Goal: Information Seeking & Learning: Learn about a topic

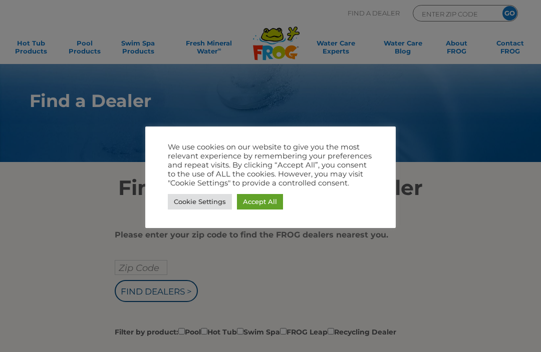
click at [382, 95] on div at bounding box center [270, 176] width 541 height 352
click at [204, 196] on link "Cookie Settings" at bounding box center [200, 202] width 64 height 16
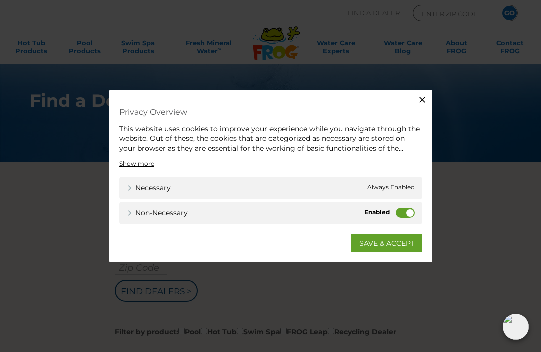
click at [400, 240] on link "SAVE & ACCEPT" at bounding box center [386, 244] width 71 height 18
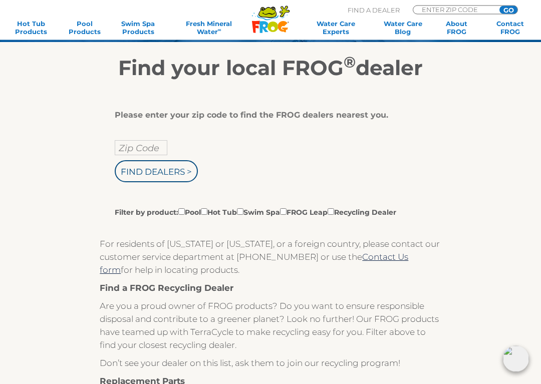
scroll to position [121, 0]
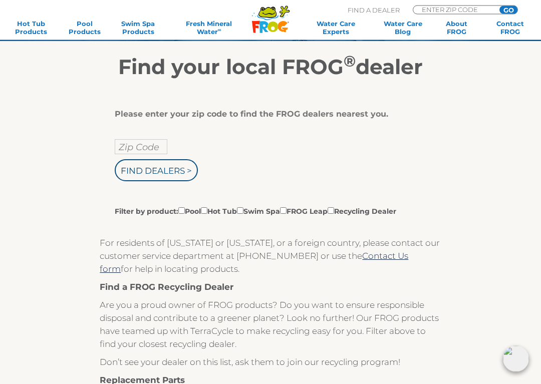
click at [162, 145] on input "Zip Code" at bounding box center [141, 147] width 53 height 15
type input "Zip Code"
click at [157, 144] on input "text" at bounding box center [141, 146] width 53 height 15
type input "38506"
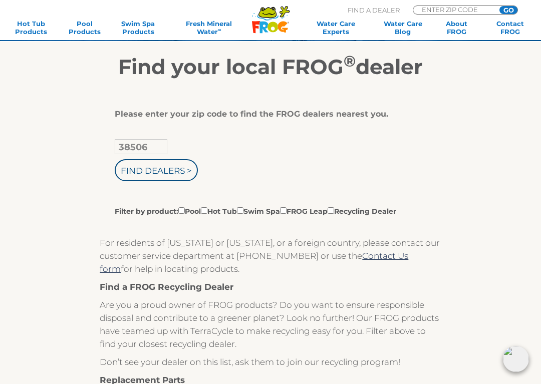
click at [185, 169] on input "Find Dealers >" at bounding box center [156, 170] width 83 height 22
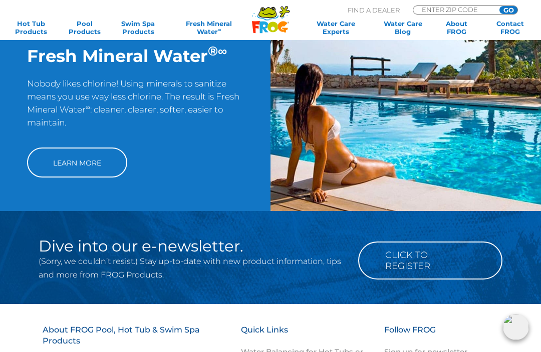
scroll to position [728, 0]
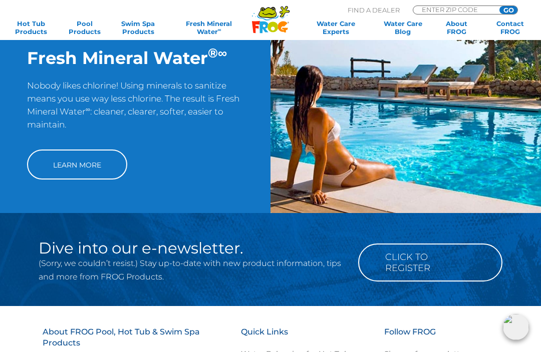
click at [103, 175] on link "Learn More" at bounding box center [77, 165] width 100 height 30
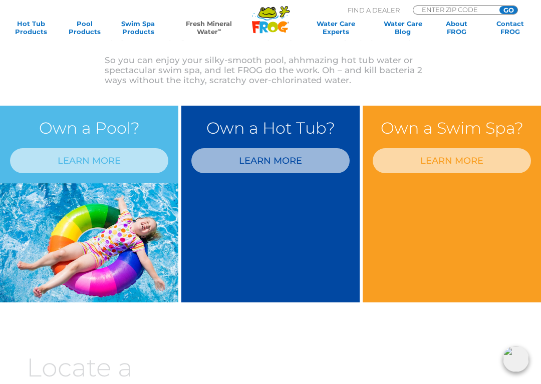
scroll to position [401, 0]
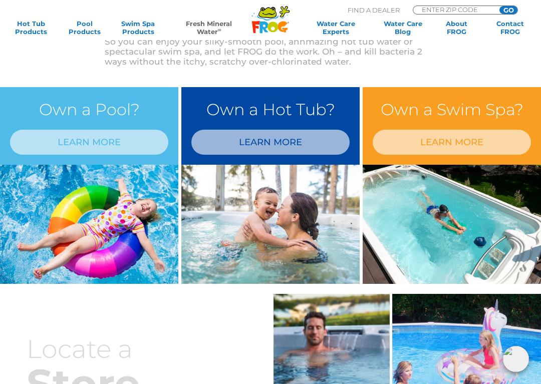
click at [277, 141] on link "LEARN MORE" at bounding box center [270, 142] width 158 height 25
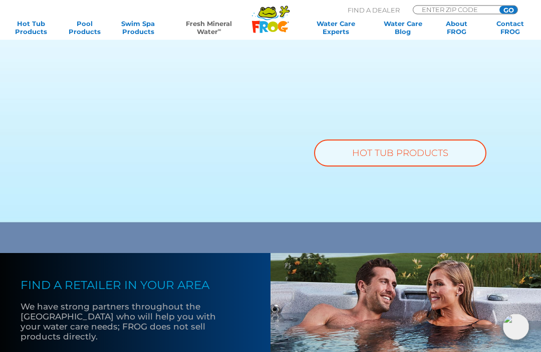
scroll to position [627, 0]
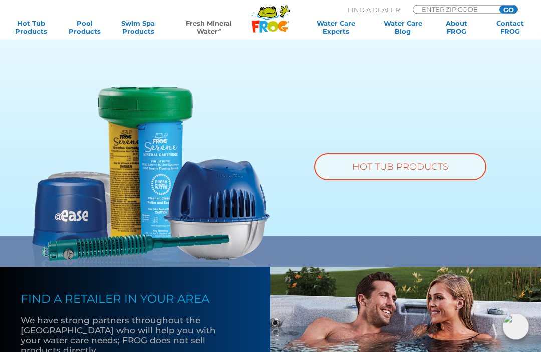
click at [395, 161] on link "HOT TUB PRODUCTS" at bounding box center [400, 167] width 172 height 27
click at [396, 162] on link "HOT TUB PRODUCTS" at bounding box center [400, 167] width 172 height 27
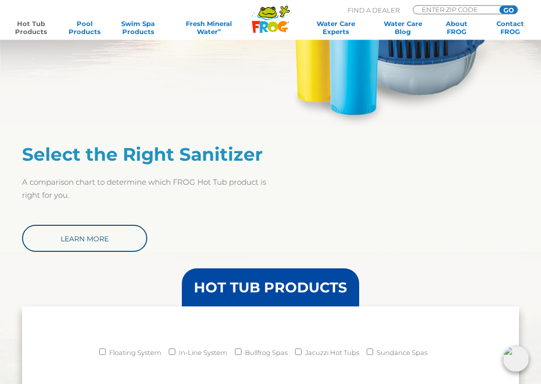
scroll to position [604, 0]
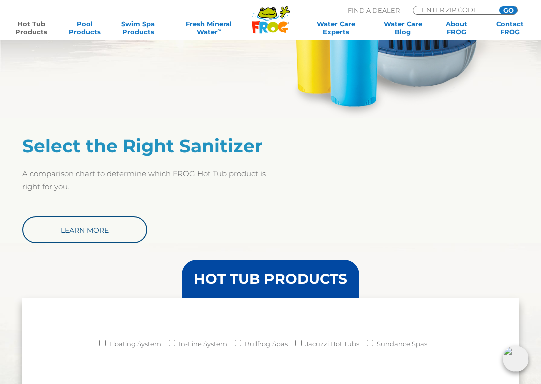
click at [111, 230] on link "Learn More" at bounding box center [84, 229] width 125 height 27
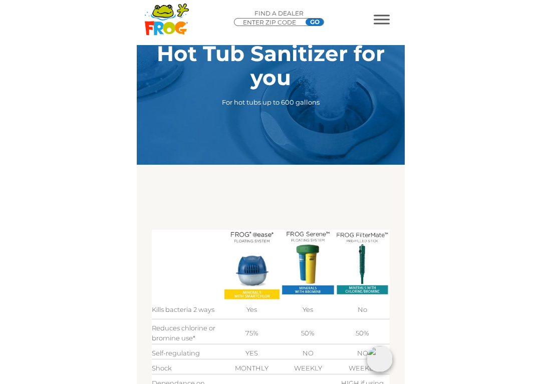
scroll to position [432, 0]
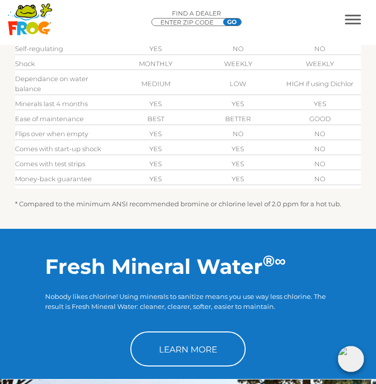
click at [348, 159] on td "NO" at bounding box center [320, 164] width 82 height 10
click at [350, 142] on td at bounding box center [187, 141] width 345 height 5
click at [354, 154] on td at bounding box center [187, 156] width 345 height 5
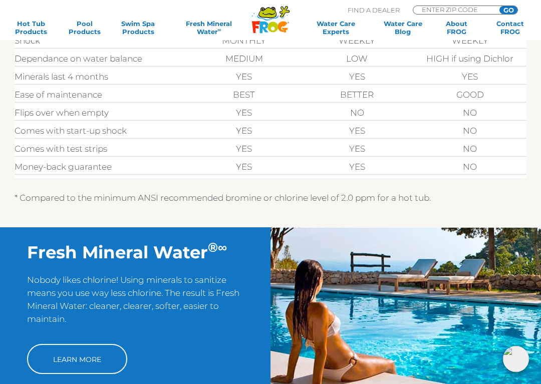
scroll to position [442, 0]
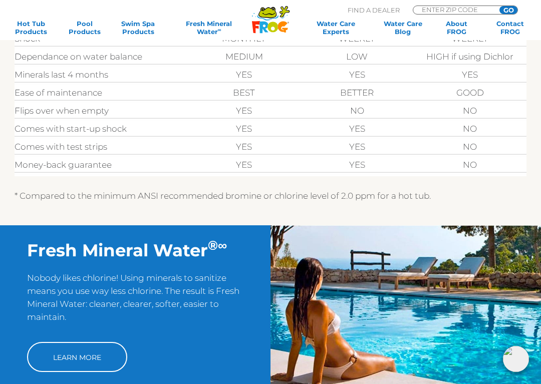
click at [102, 350] on link "Learn More" at bounding box center [77, 357] width 100 height 30
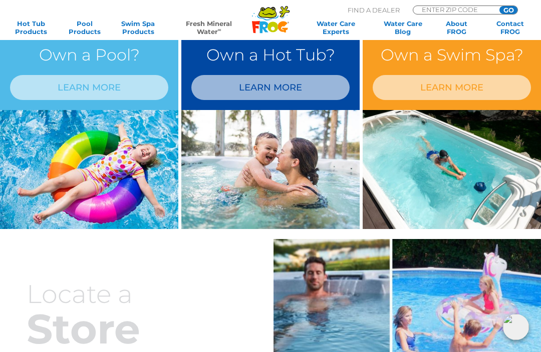
scroll to position [454, 0]
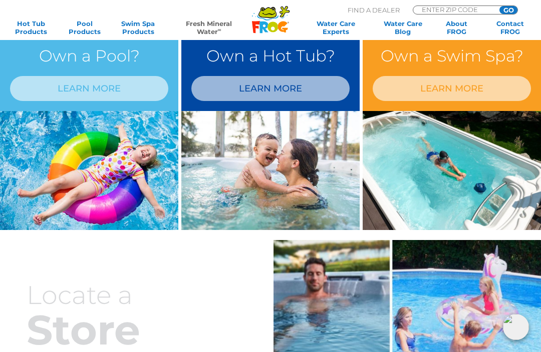
click at [291, 92] on link "LEARN MORE" at bounding box center [270, 88] width 158 height 25
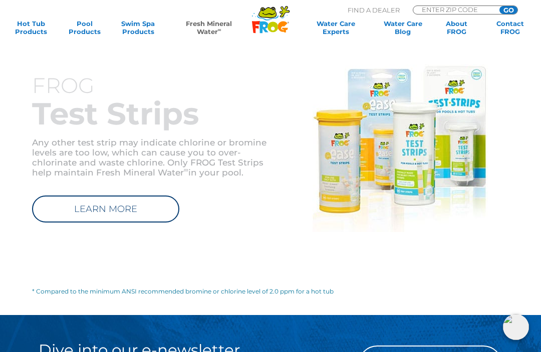
scroll to position [1012, 0]
